Goal: Complete application form

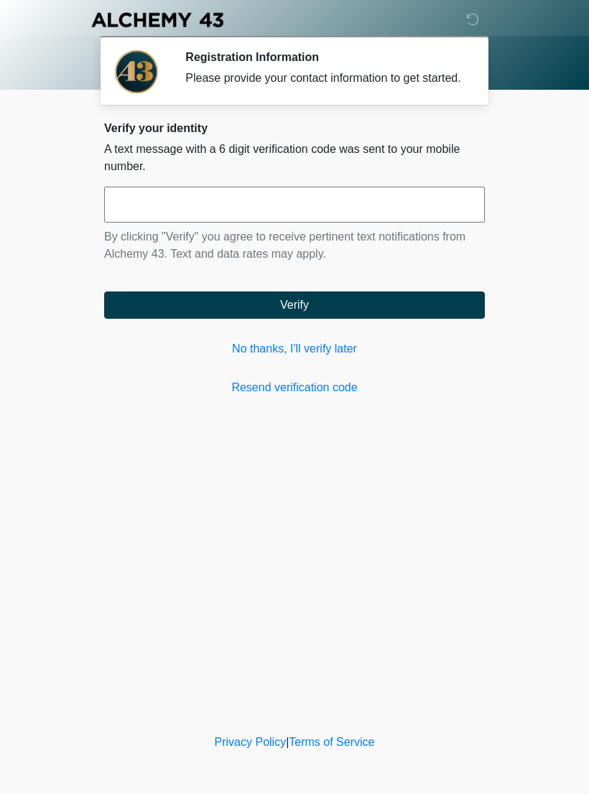
click at [235, 222] on input "text" at bounding box center [294, 205] width 380 height 36
type input "******"
click at [305, 312] on button "Verify" at bounding box center [294, 304] width 380 height 27
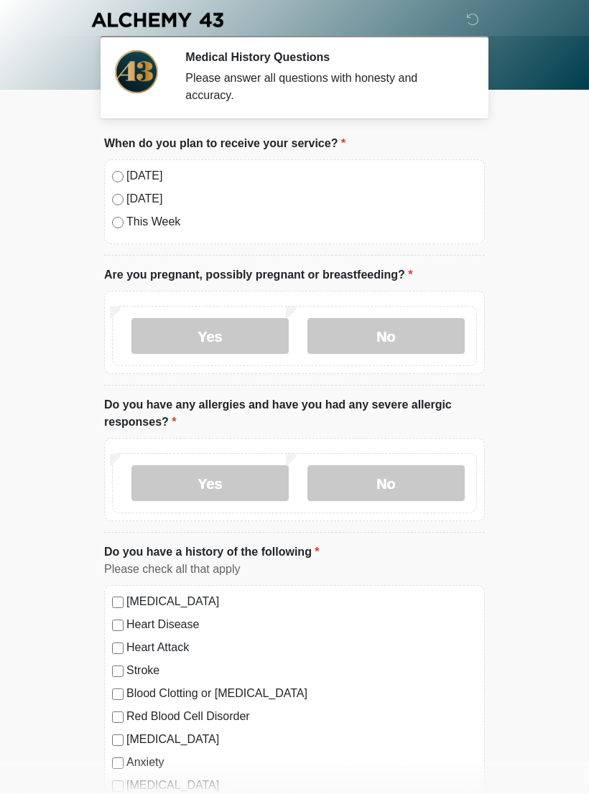
click at [400, 339] on label "No" at bounding box center [385, 336] width 157 height 36
click at [398, 487] on label "No" at bounding box center [385, 483] width 157 height 36
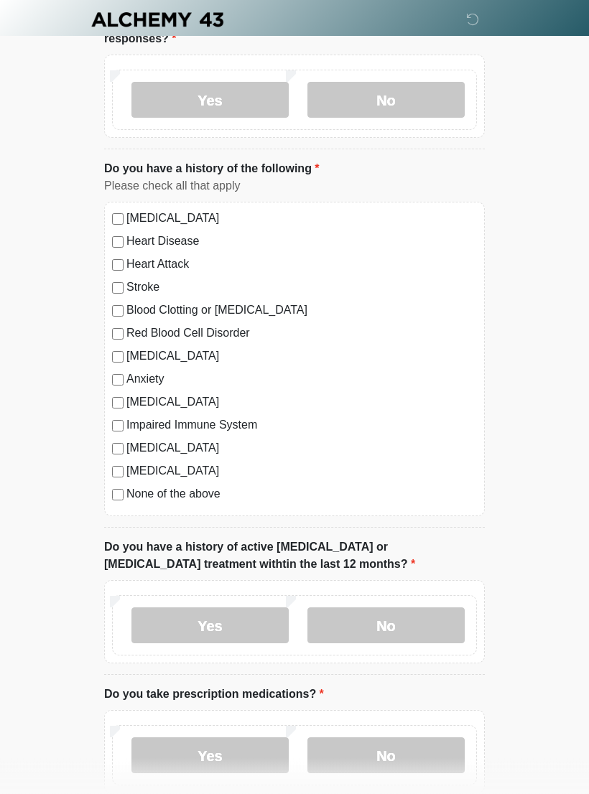
scroll to position [383, 0]
click at [395, 619] on label "No" at bounding box center [385, 625] width 157 height 36
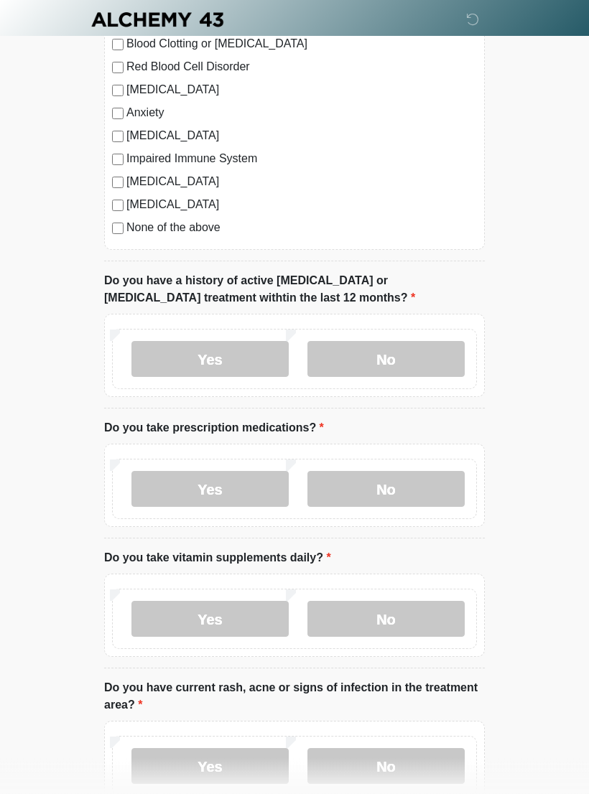
scroll to position [650, 0]
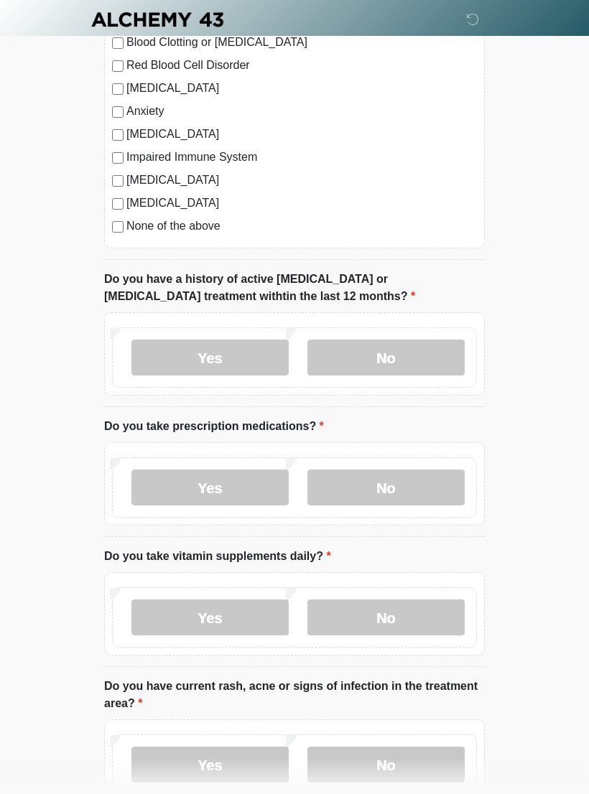
click at [408, 485] on label "No" at bounding box center [385, 488] width 157 height 36
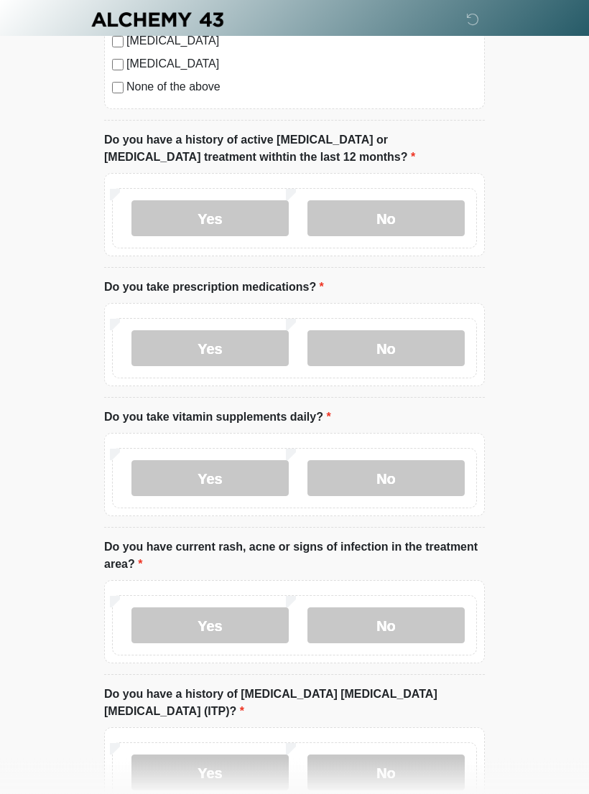
scroll to position [792, 0]
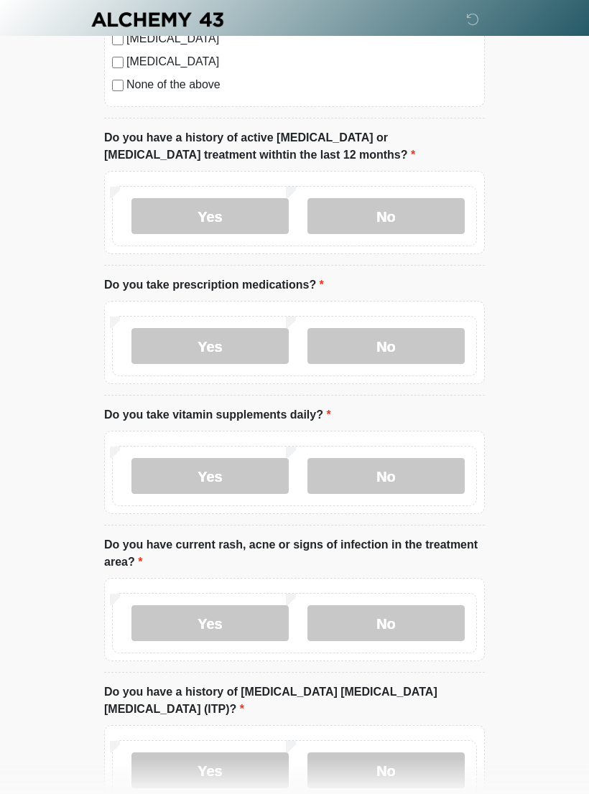
click at [398, 473] on label "No" at bounding box center [385, 477] width 157 height 36
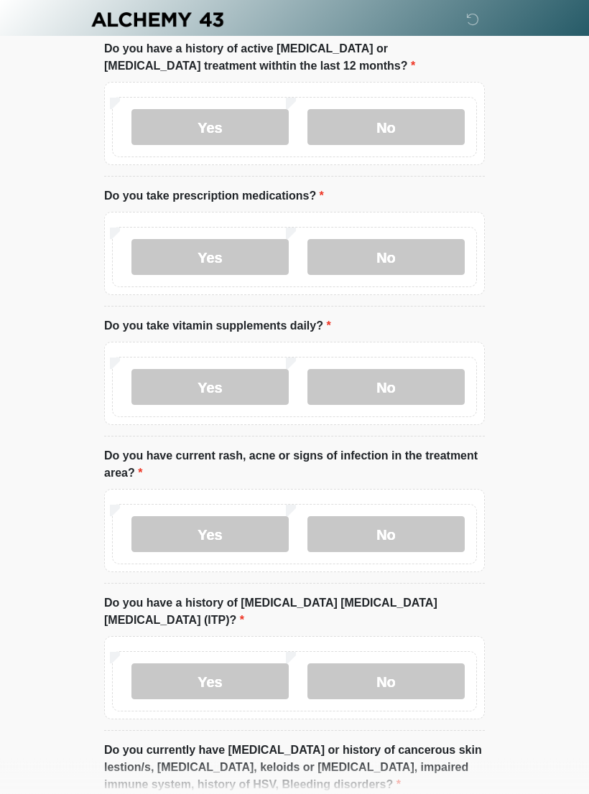
scroll to position [881, 0]
click at [406, 540] on label "No" at bounding box center [385, 534] width 157 height 36
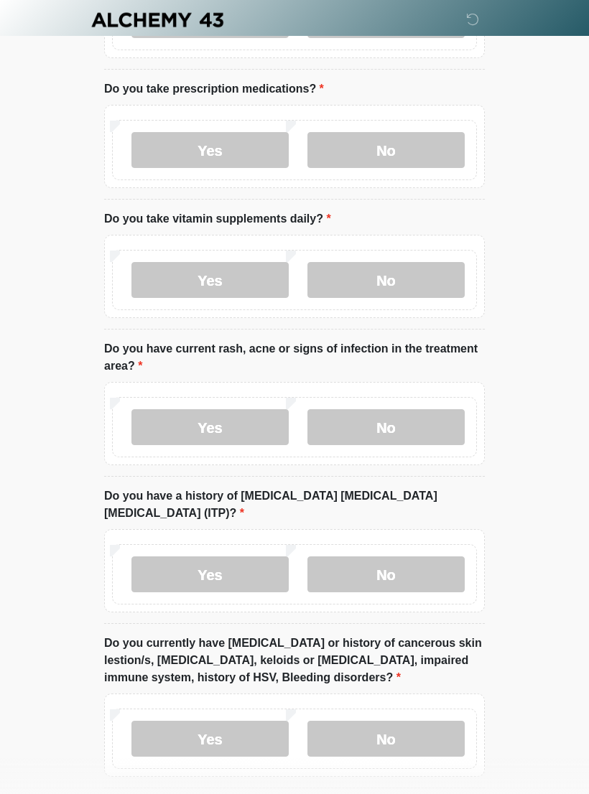
scroll to position [989, 0]
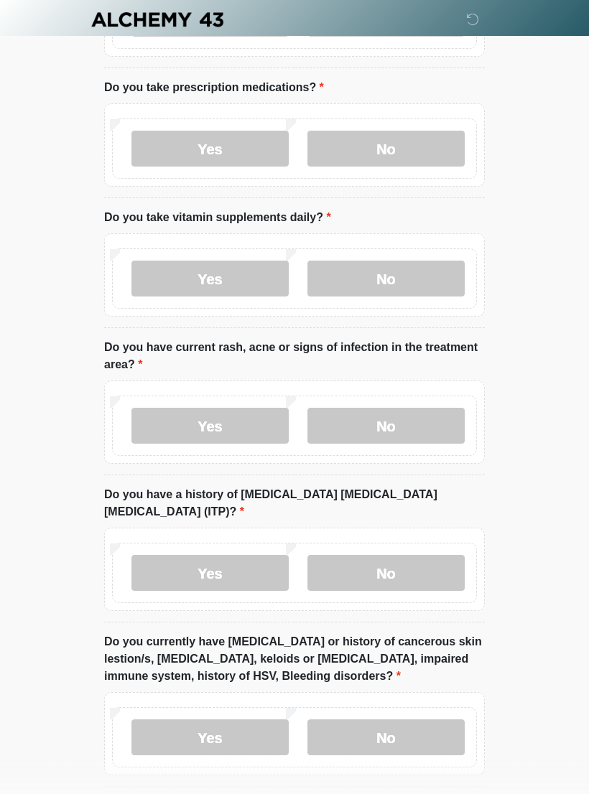
click at [408, 556] on label "No" at bounding box center [385, 574] width 157 height 36
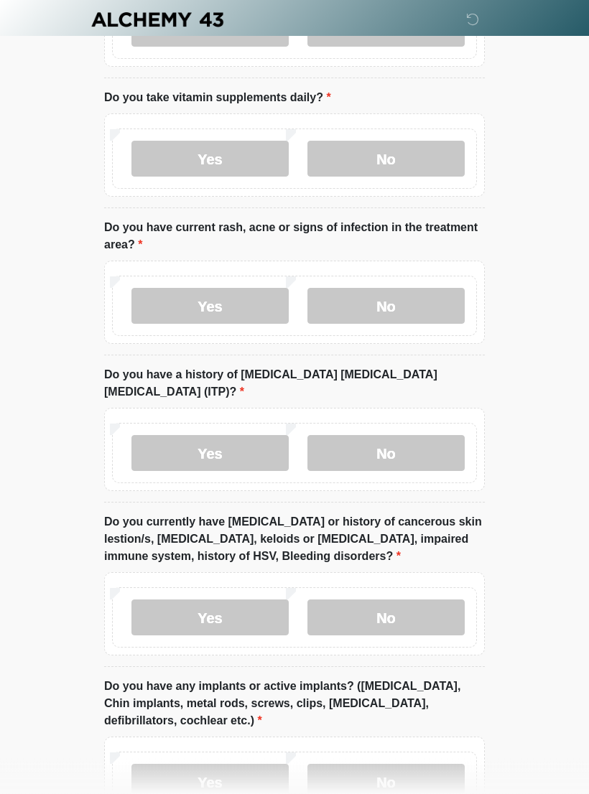
scroll to position [1110, 0]
click at [396, 605] on label "No" at bounding box center [385, 617] width 157 height 36
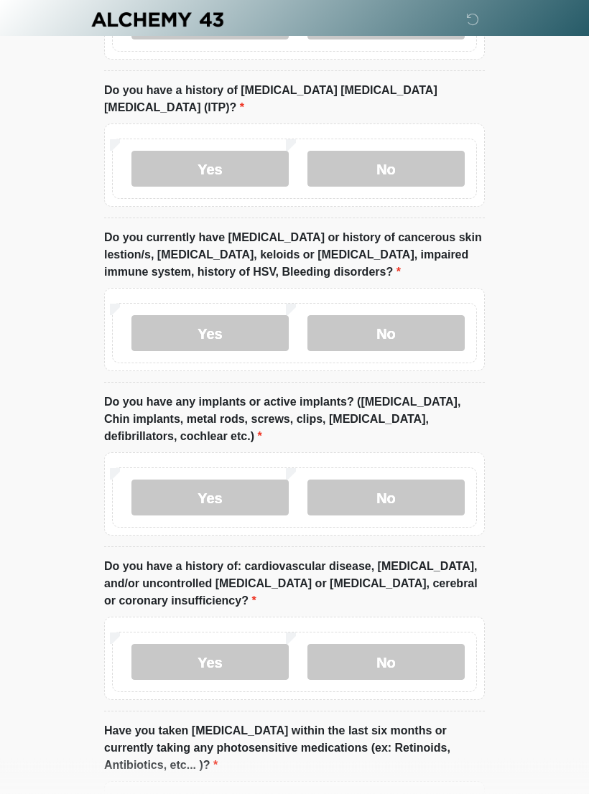
scroll to position [1394, 0]
click at [413, 479] on label "No" at bounding box center [385, 497] width 157 height 36
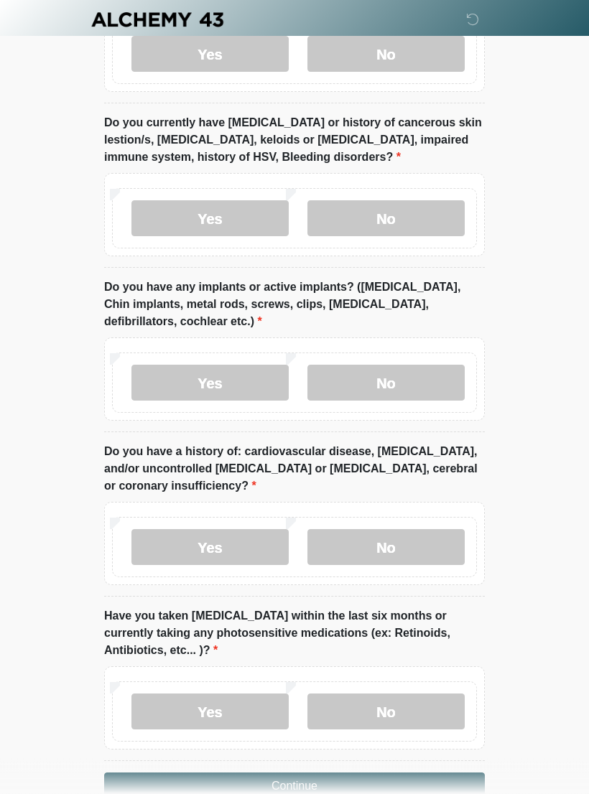
scroll to position [1509, 0]
click at [408, 529] on label "No" at bounding box center [385, 547] width 157 height 36
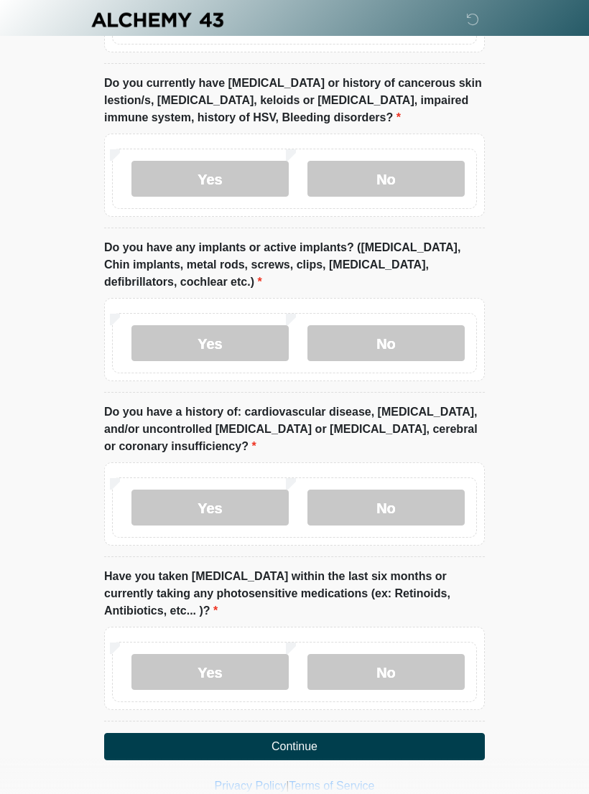
click at [391, 654] on label "No" at bounding box center [385, 672] width 157 height 36
click at [322, 733] on button "Continue" at bounding box center [294, 746] width 380 height 27
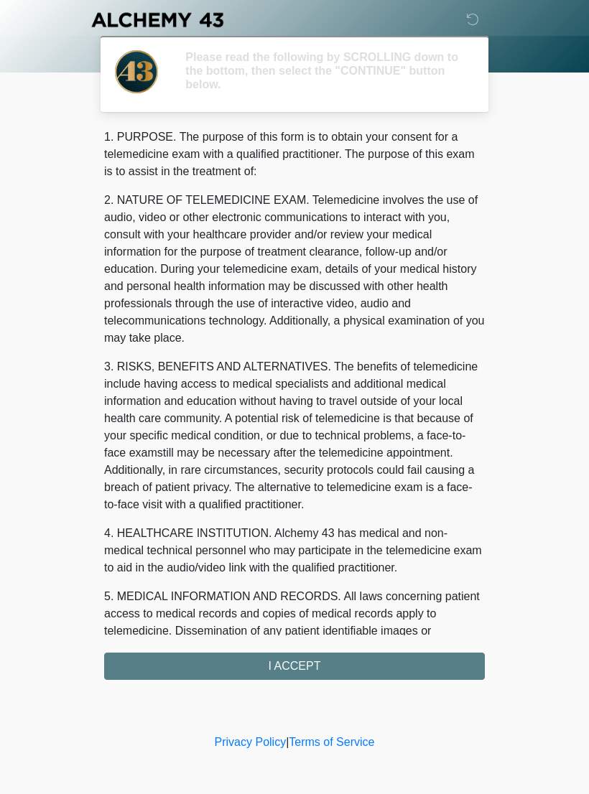
scroll to position [0, 0]
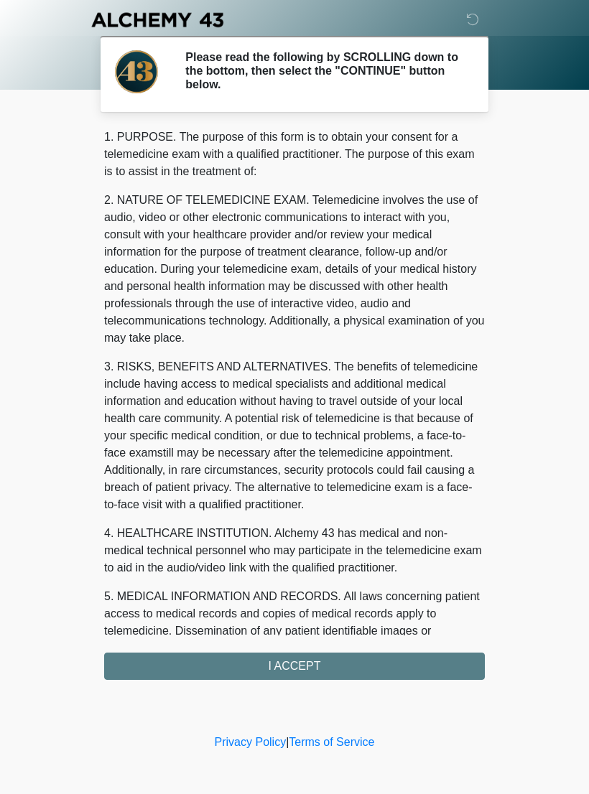
click at [315, 665] on div "1. PURPOSE. The purpose of this form is to obtain your consent for a telemedici…" at bounding box center [294, 403] width 380 height 551
click at [293, 677] on div "1. PURPOSE. The purpose of this form is to obtain your consent for a telemedici…" at bounding box center [294, 403] width 380 height 551
click at [294, 665] on div "1. PURPOSE. The purpose of this form is to obtain your consent for a telemedici…" at bounding box center [294, 403] width 380 height 551
click at [290, 665] on div "1. PURPOSE. The purpose of this form is to obtain your consent for a telemedici…" at bounding box center [294, 403] width 380 height 551
click at [292, 661] on div "1. PURPOSE. The purpose of this form is to obtain your consent for a telemedici…" at bounding box center [294, 403] width 380 height 551
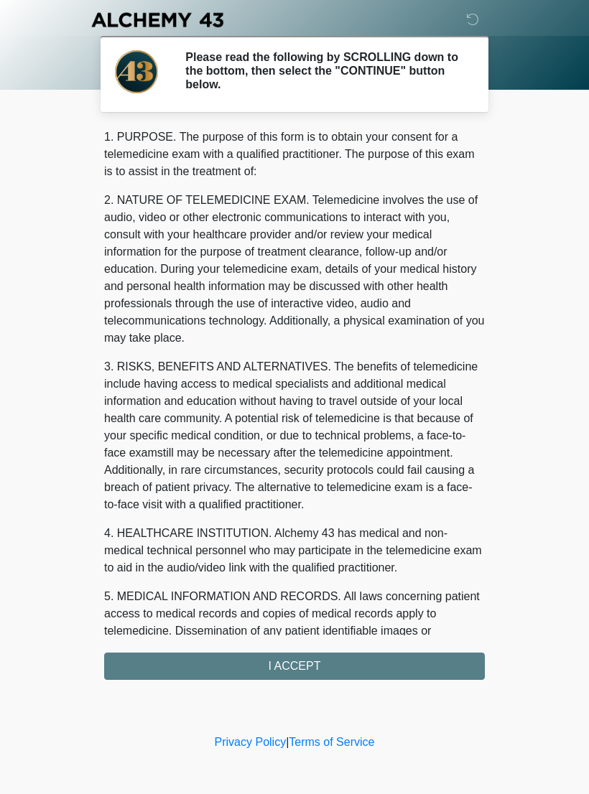
click at [292, 663] on div "1. PURPOSE. The purpose of this form is to obtain your consent for a telemedici…" at bounding box center [294, 403] width 380 height 551
click at [278, 659] on div "1. PURPOSE. The purpose of this form is to obtain your consent for a telemedici…" at bounding box center [294, 403] width 380 height 551
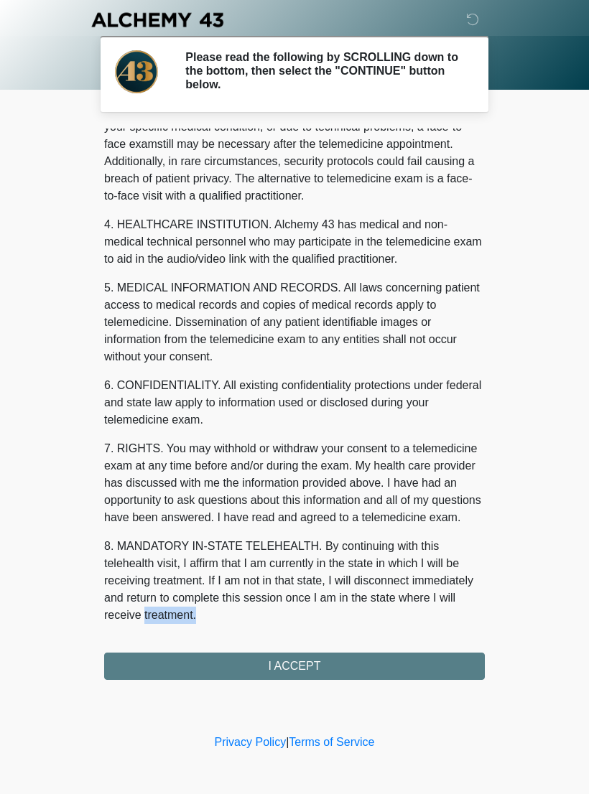
scroll to position [326, 0]
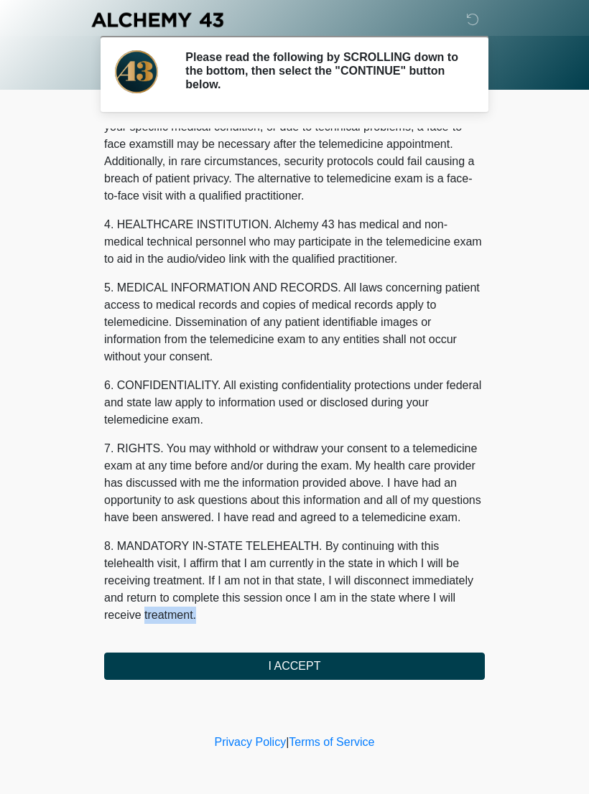
click at [295, 667] on button "I ACCEPT" at bounding box center [294, 665] width 380 height 27
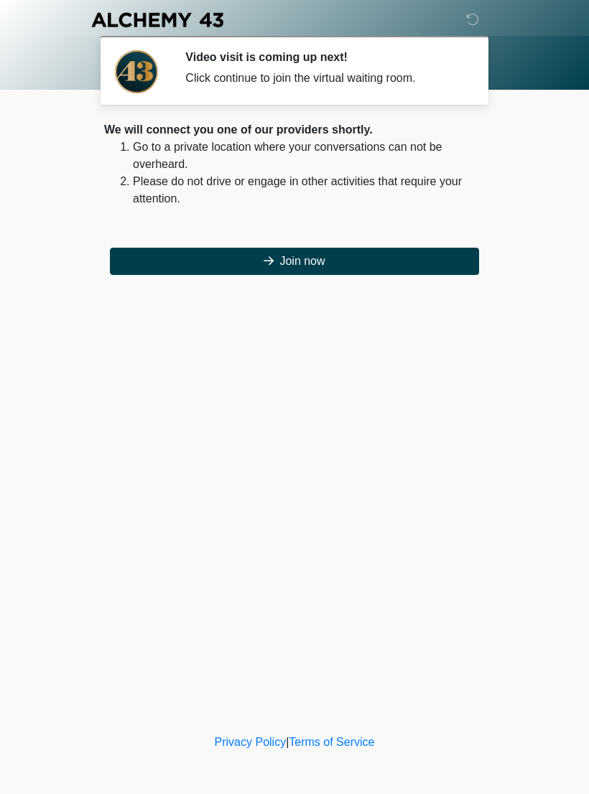
click at [301, 258] on button "Join now" at bounding box center [294, 261] width 369 height 27
